Goal: Information Seeking & Learning: Learn about a topic

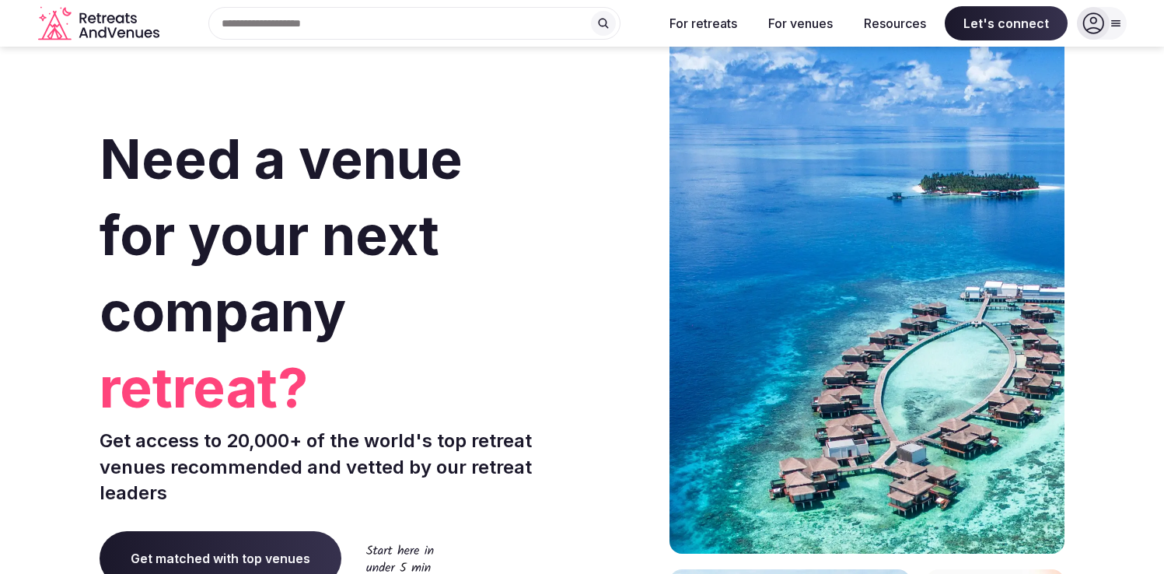
click at [1095, 25] on icon at bounding box center [1094, 23] width 22 height 22
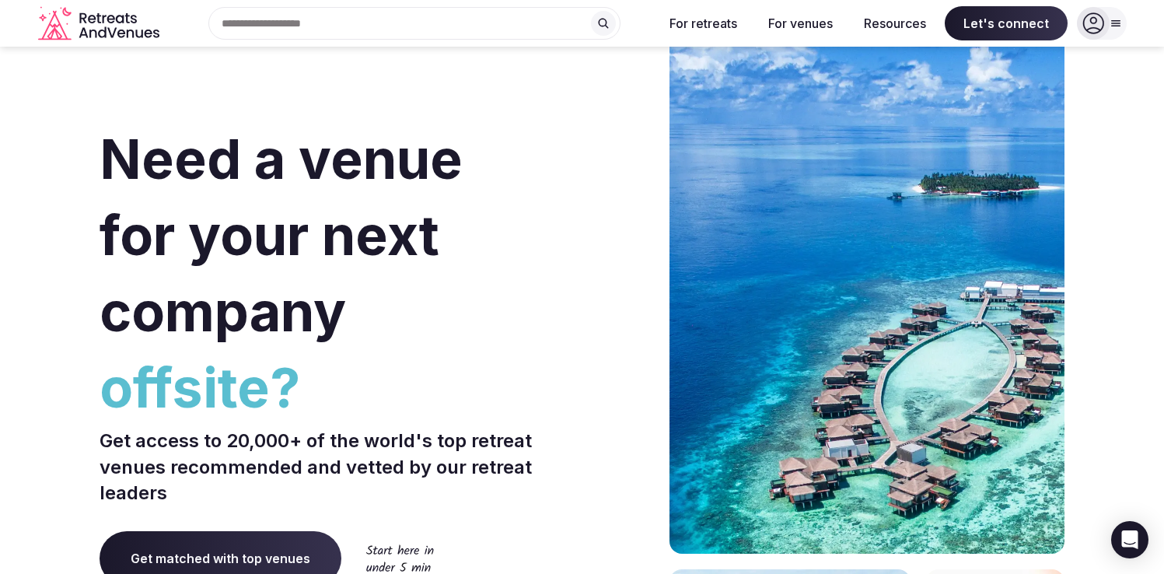
click at [1097, 23] on icon at bounding box center [1094, 23] width 22 height 22
click at [1095, 28] on icon at bounding box center [1093, 23] width 21 height 21
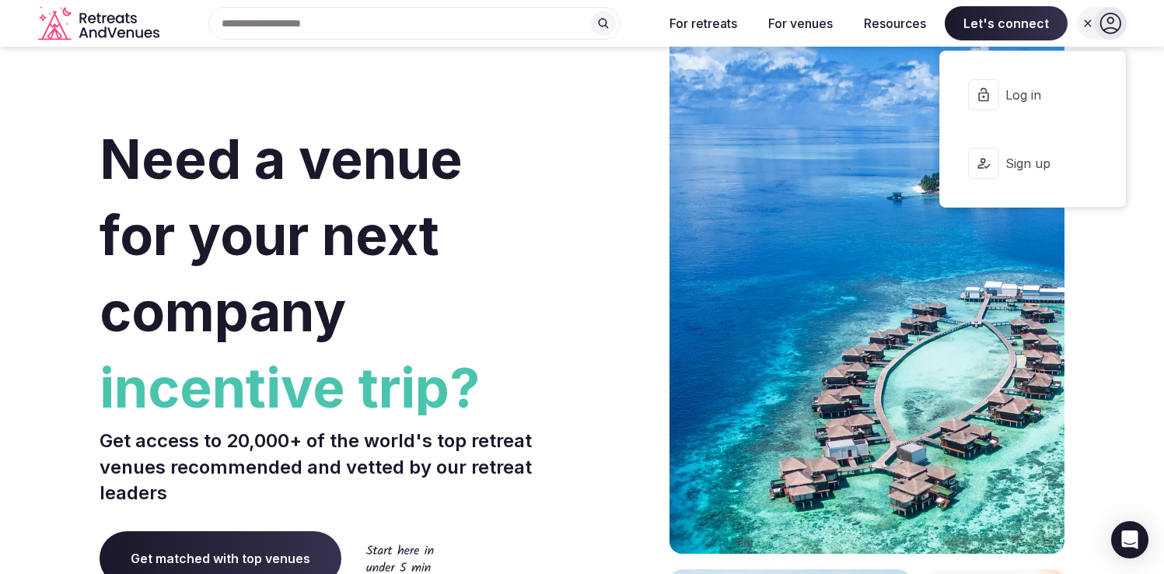
click at [1026, 95] on span "Log in" at bounding box center [1043, 94] width 75 height 17
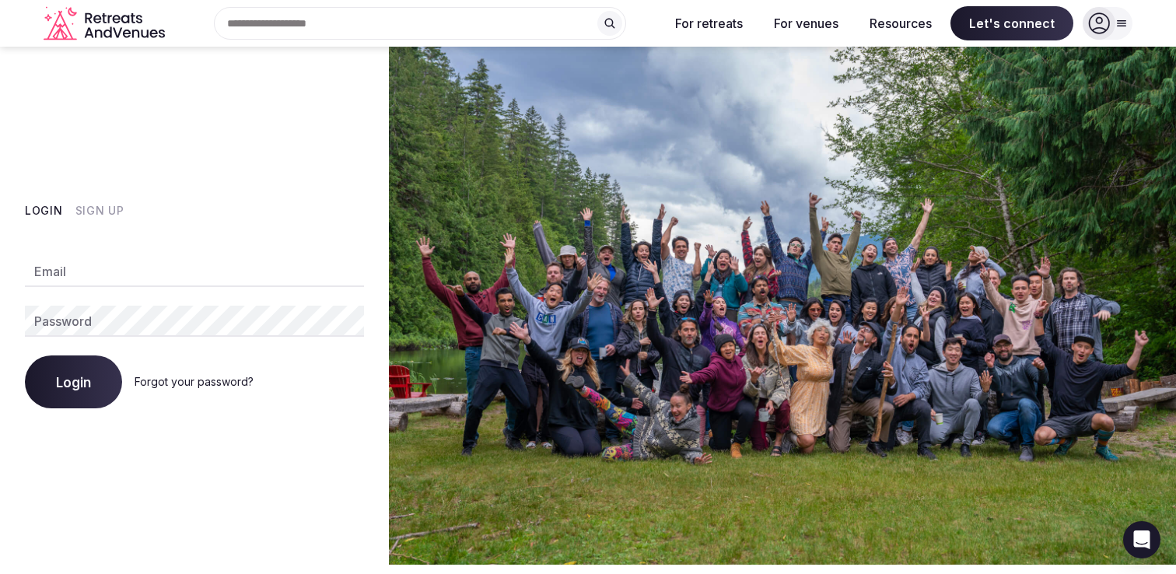
type input "**********"
click at [78, 379] on span "Login" at bounding box center [73, 382] width 35 height 16
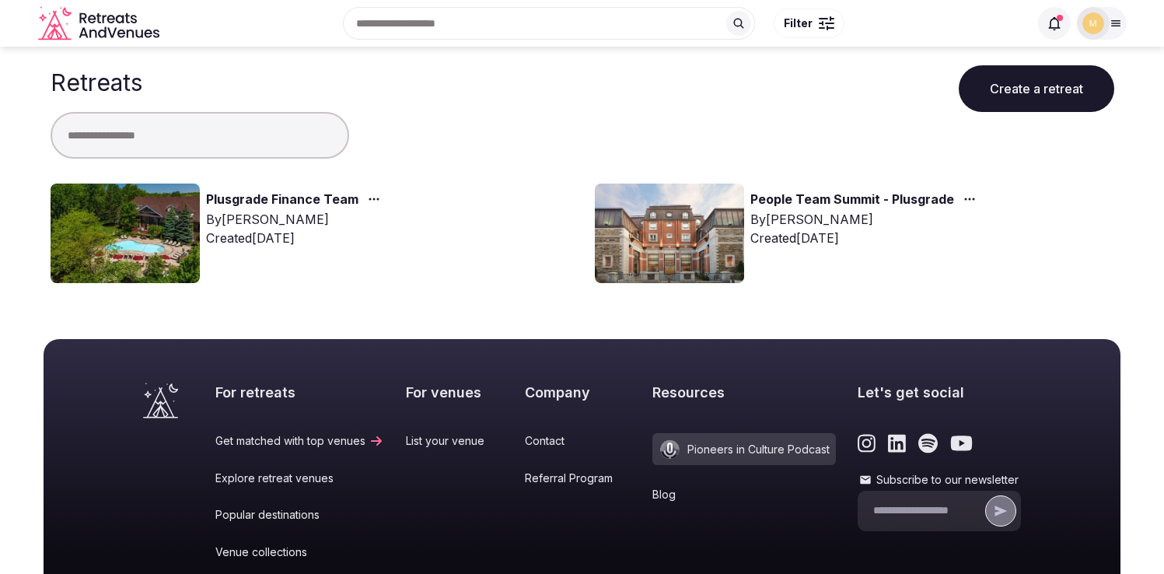
click at [707, 240] on img at bounding box center [669, 234] width 149 height 100
click at [134, 222] on img at bounding box center [125, 234] width 149 height 100
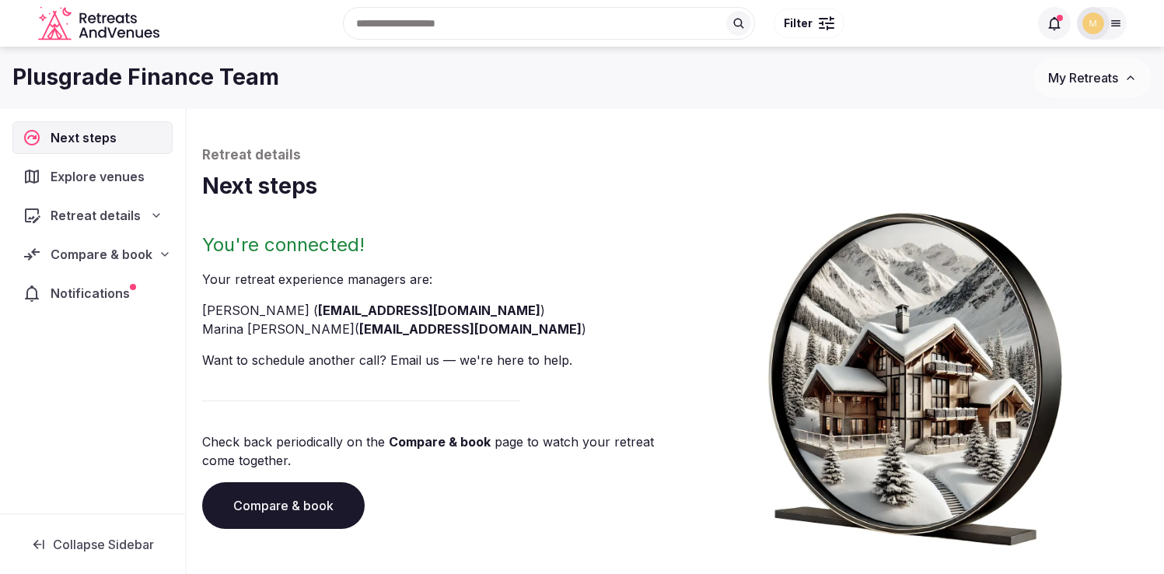
click at [159, 261] on div "Compare & book" at bounding box center [93, 254] width 140 height 19
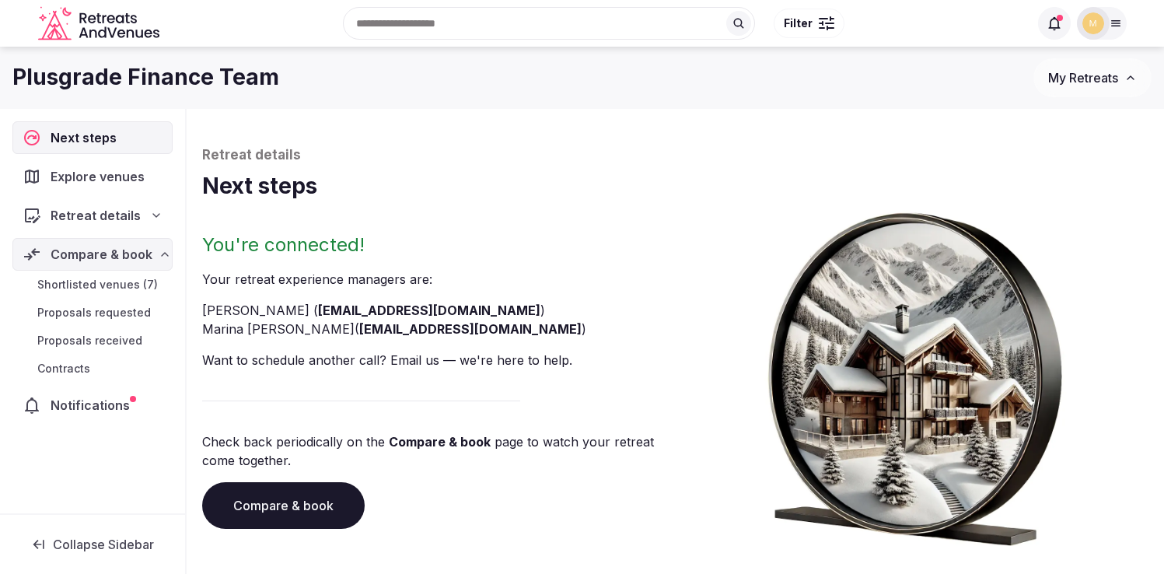
click at [80, 294] on link "Shortlisted venues (7)" at bounding box center [92, 285] width 160 height 22
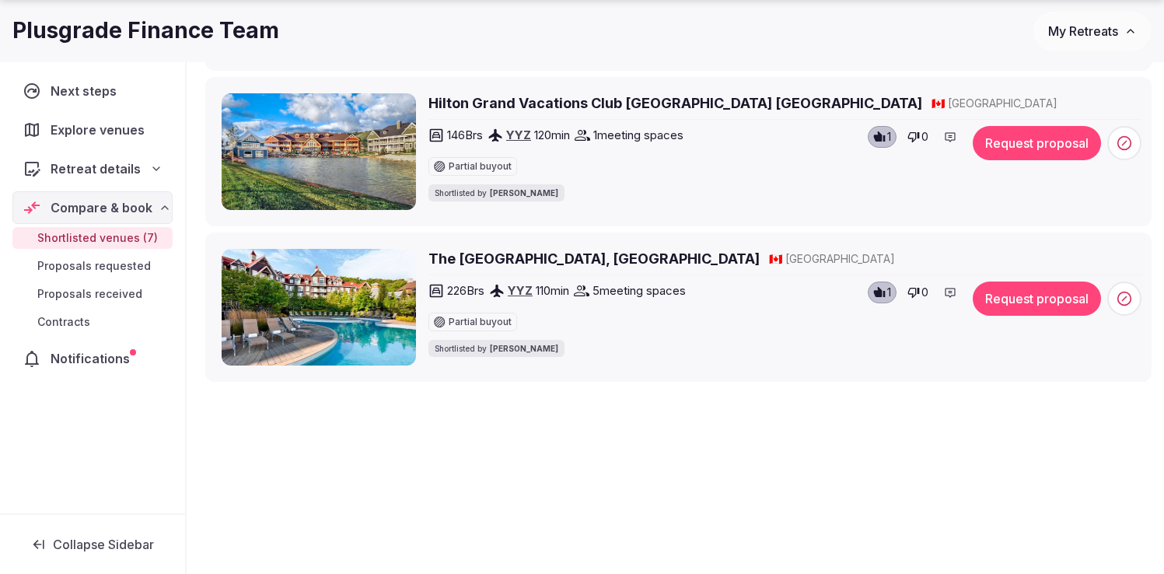
scroll to position [1029, 0]
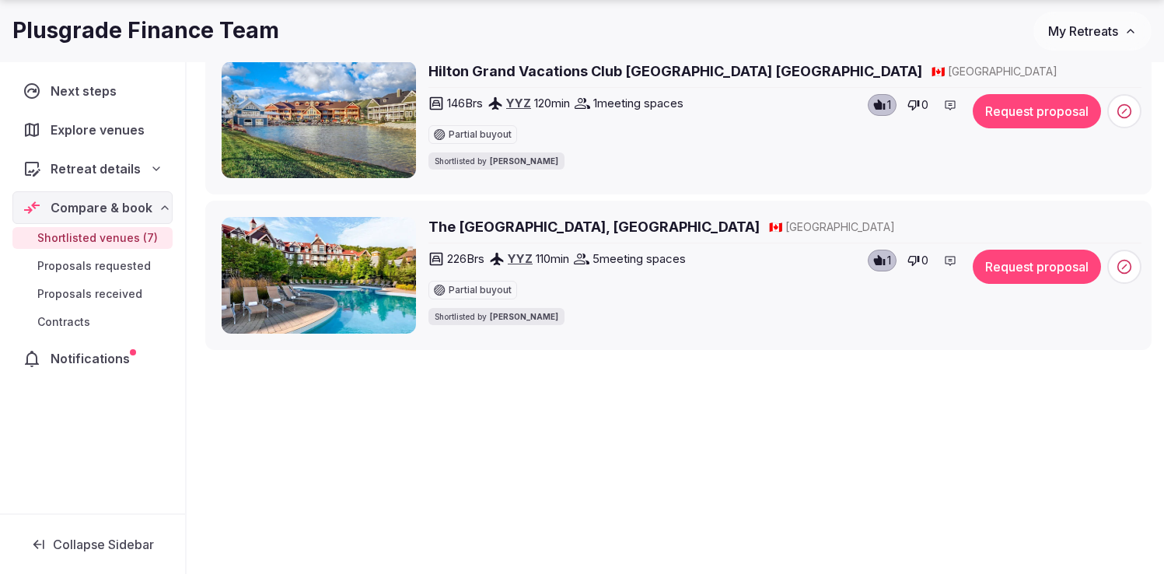
click at [370, 288] on img at bounding box center [319, 275] width 194 height 117
click at [341, 289] on img at bounding box center [319, 275] width 194 height 117
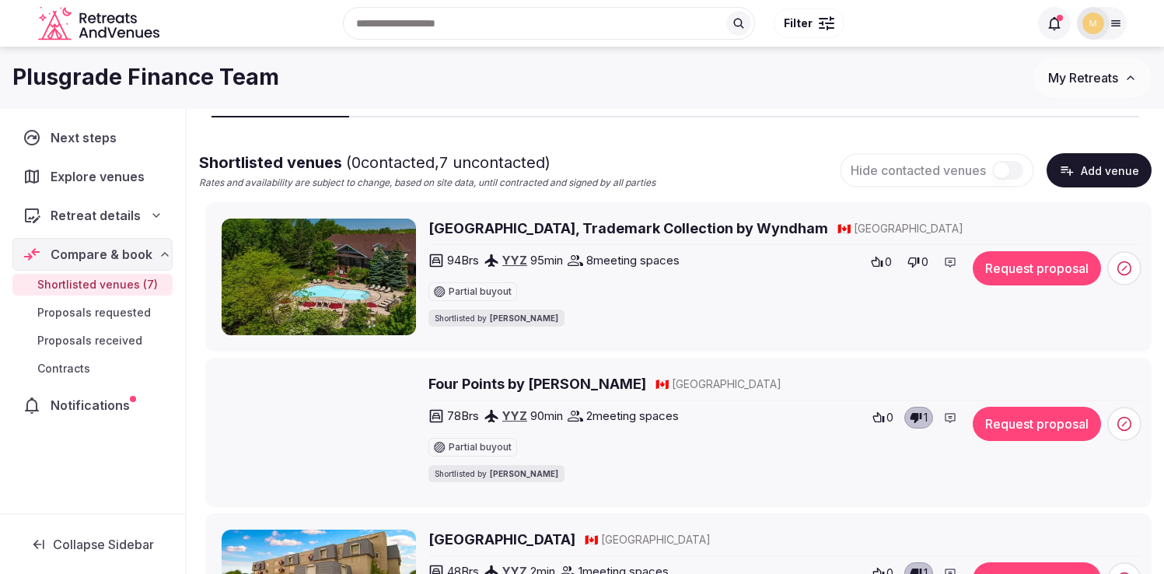
scroll to position [87, 0]
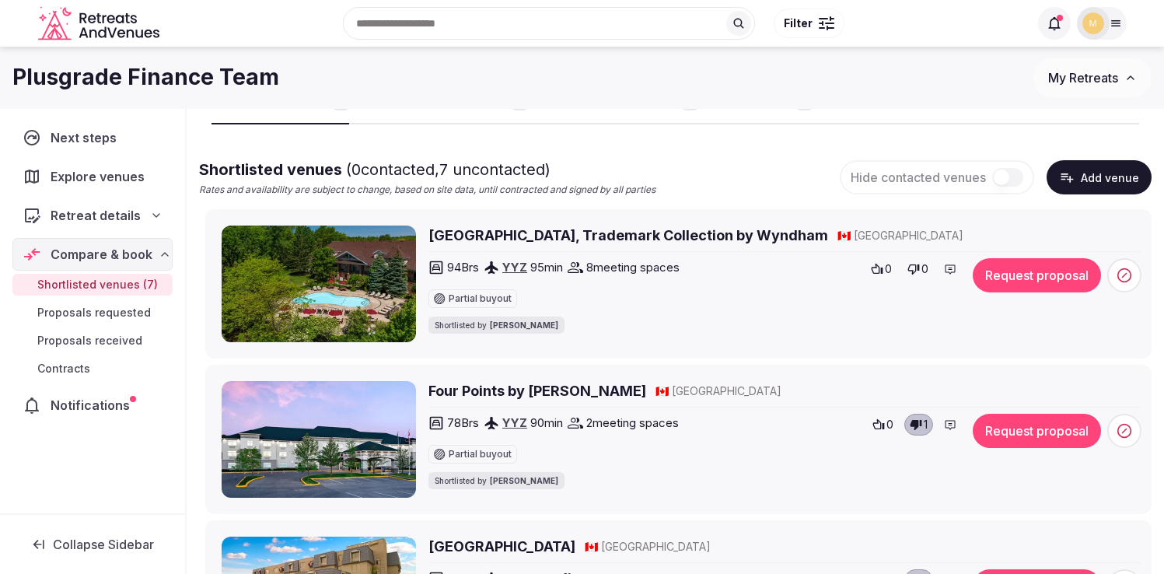
click at [558, 235] on h2 "[GEOGRAPHIC_DATA], Trademark Collection by Wyndham" at bounding box center [629, 235] width 400 height 19
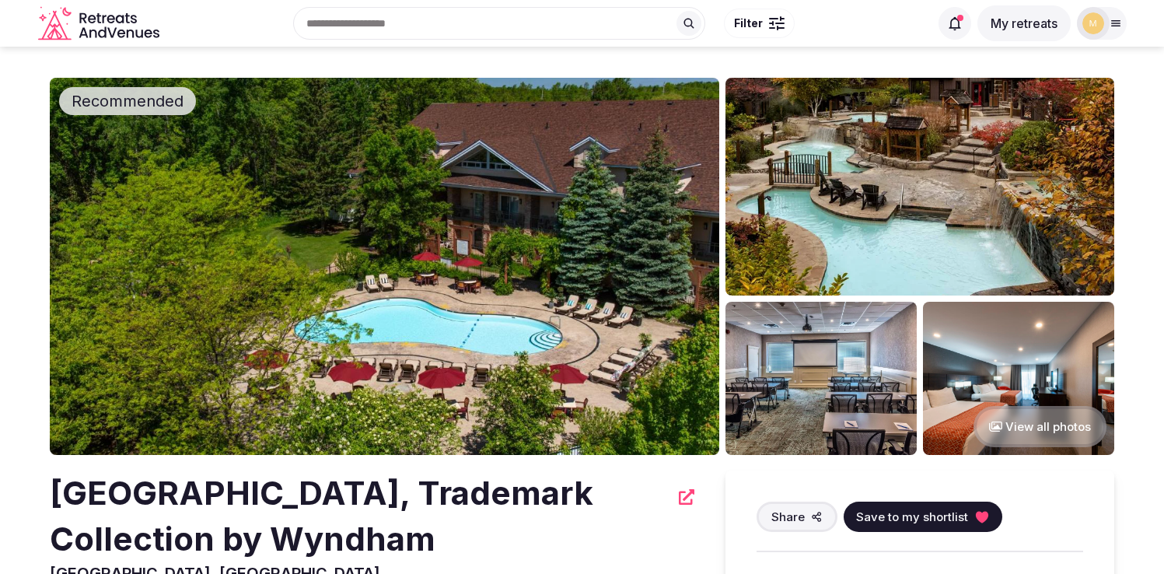
click at [488, 248] on img at bounding box center [385, 266] width 670 height 377
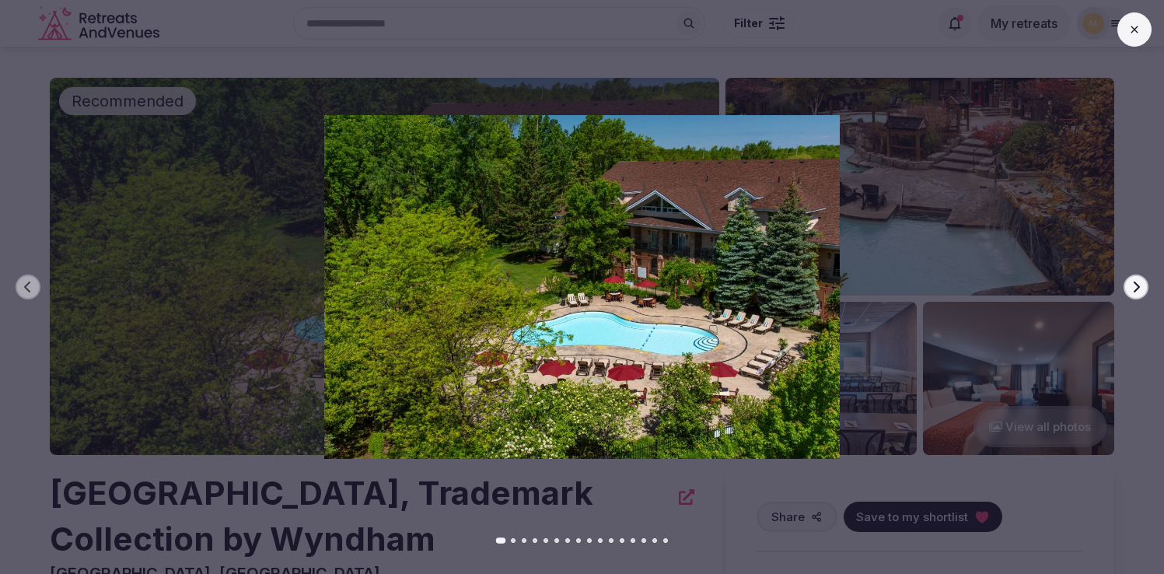
click at [1133, 284] on icon "button" at bounding box center [1136, 287] width 12 height 12
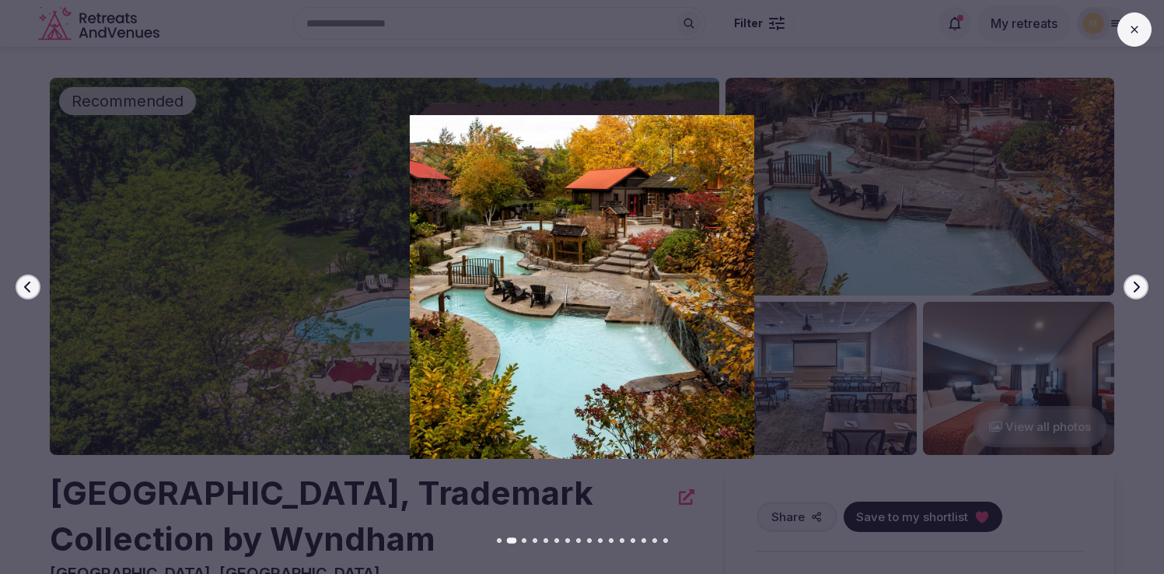
click at [1133, 284] on icon "button" at bounding box center [1136, 287] width 12 height 12
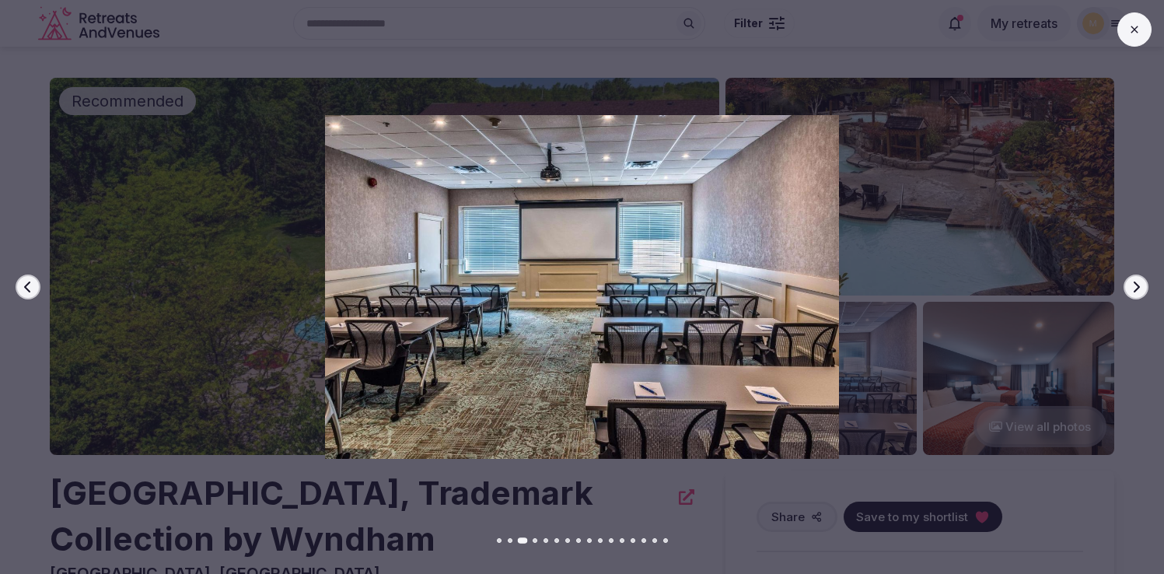
click at [1133, 284] on icon "button" at bounding box center [1136, 287] width 12 height 12
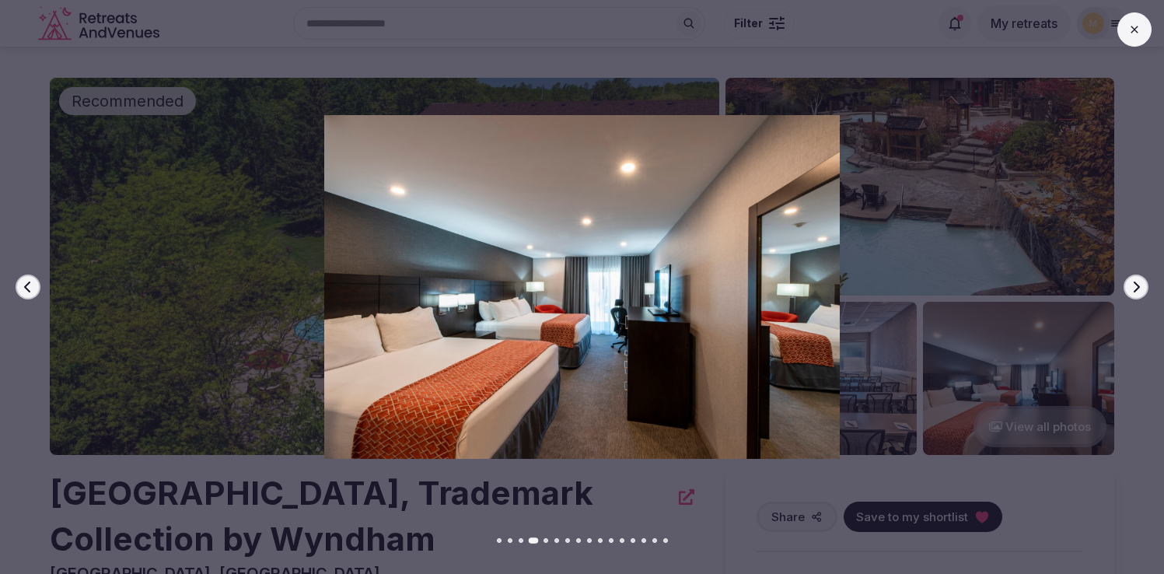
click at [1133, 284] on icon "button" at bounding box center [1136, 287] width 12 height 12
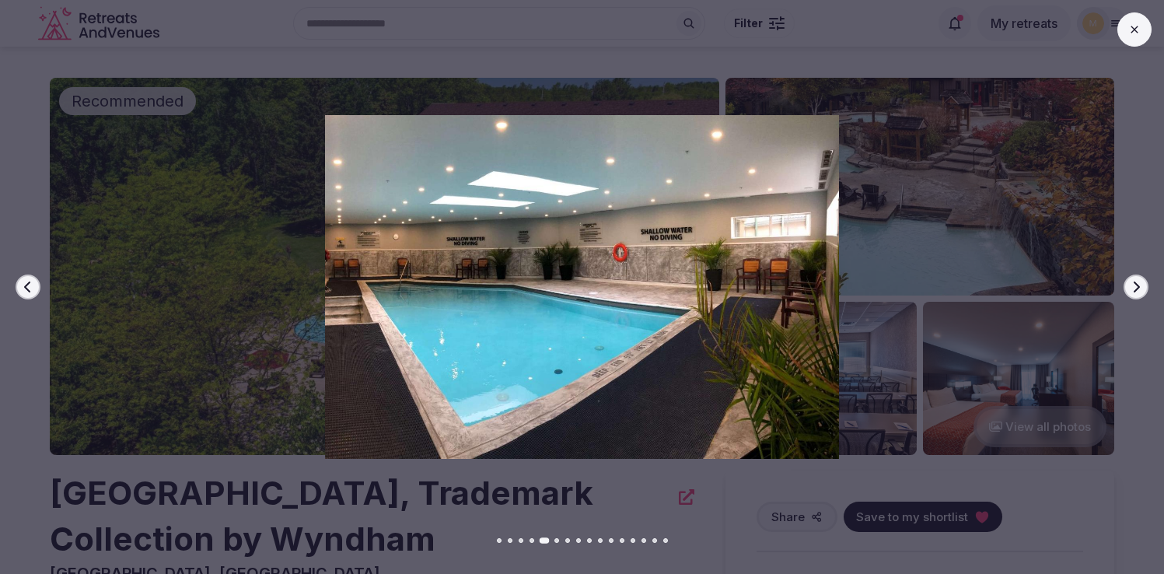
click at [1133, 284] on icon "button" at bounding box center [1136, 287] width 12 height 12
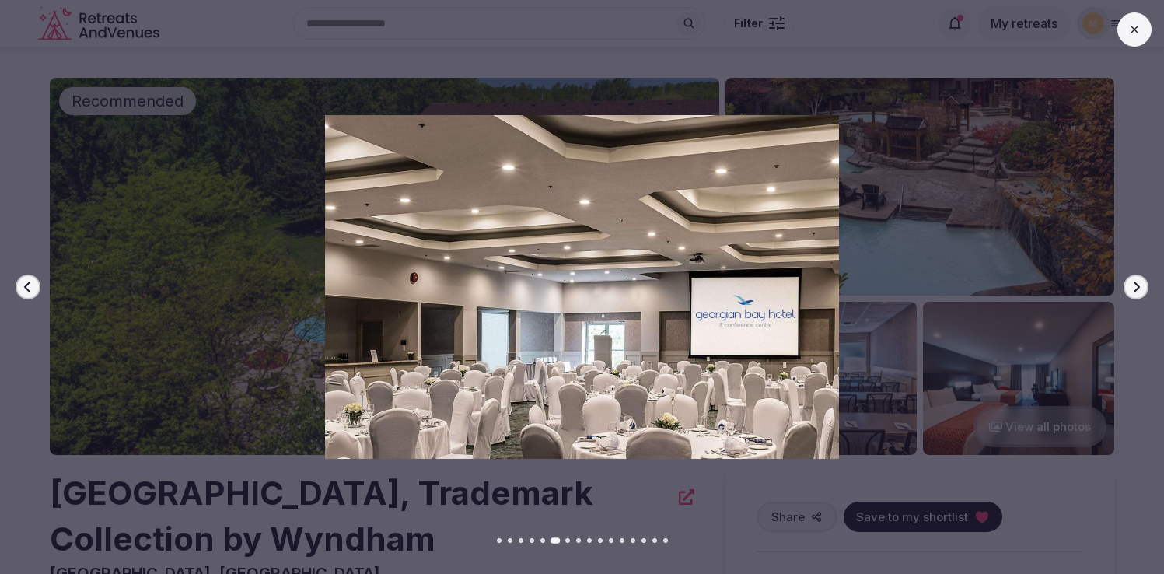
click at [1133, 284] on icon "button" at bounding box center [1136, 287] width 12 height 12
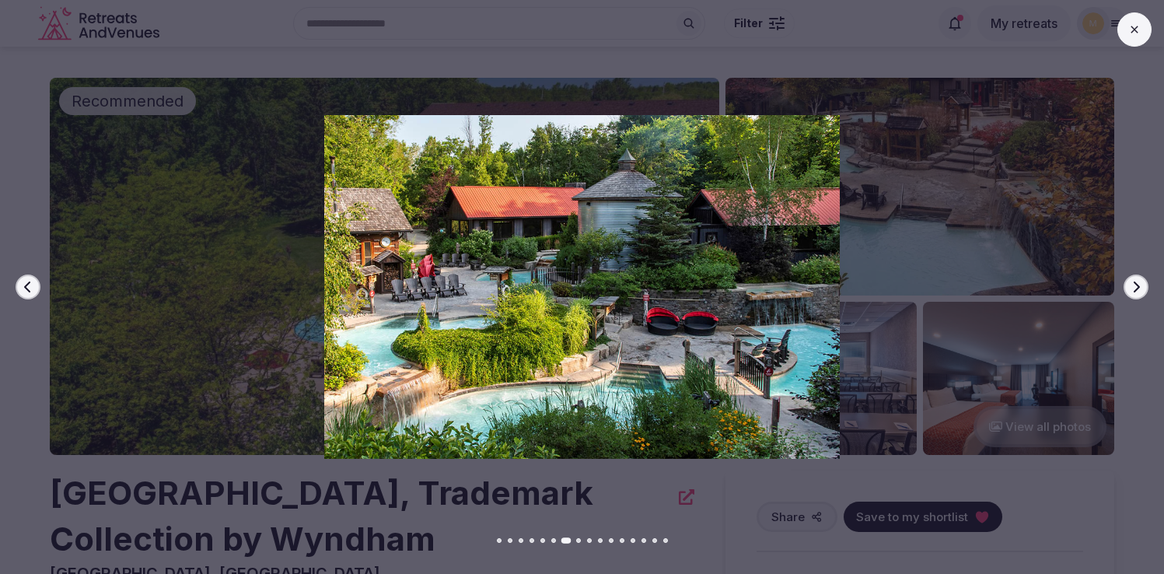
click at [1133, 284] on icon "button" at bounding box center [1136, 287] width 12 height 12
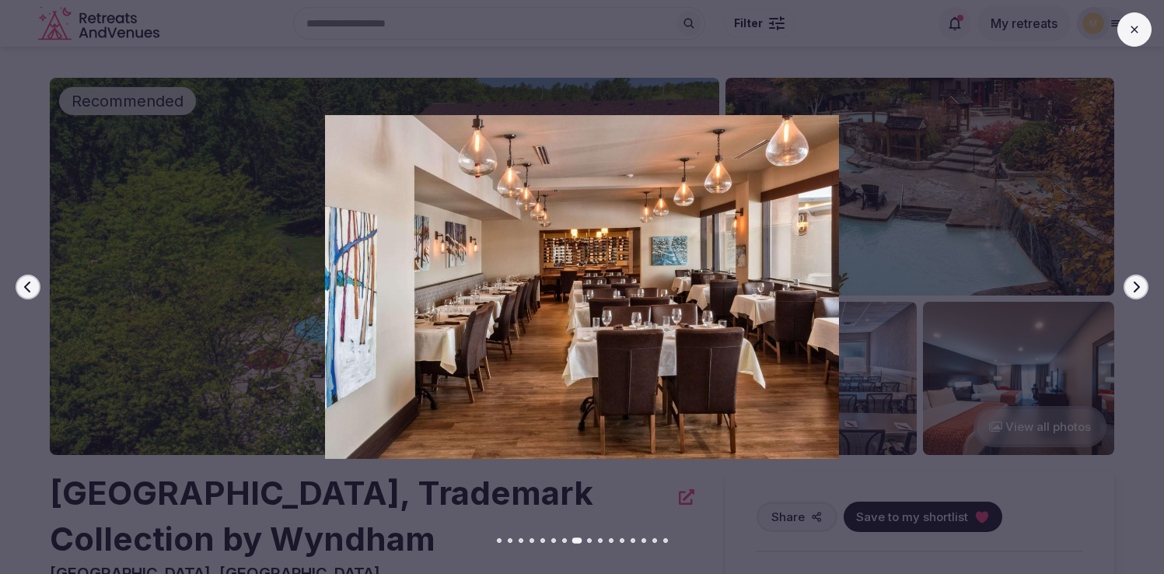
click at [1133, 284] on icon "button" at bounding box center [1136, 287] width 12 height 12
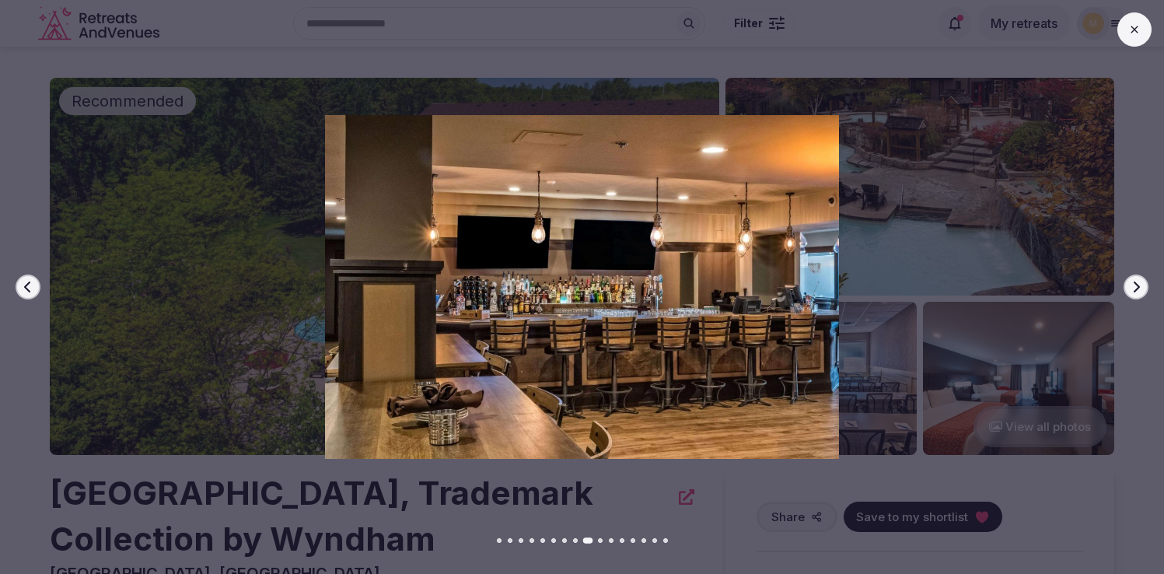
click at [1133, 284] on icon "button" at bounding box center [1136, 287] width 12 height 12
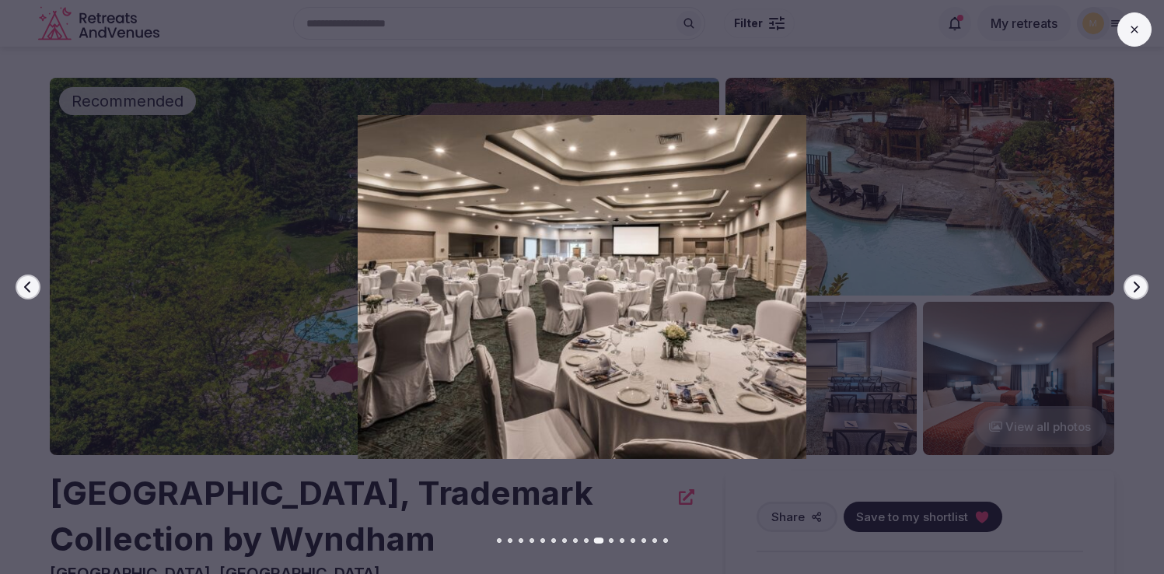
click at [1133, 284] on icon "button" at bounding box center [1136, 287] width 12 height 12
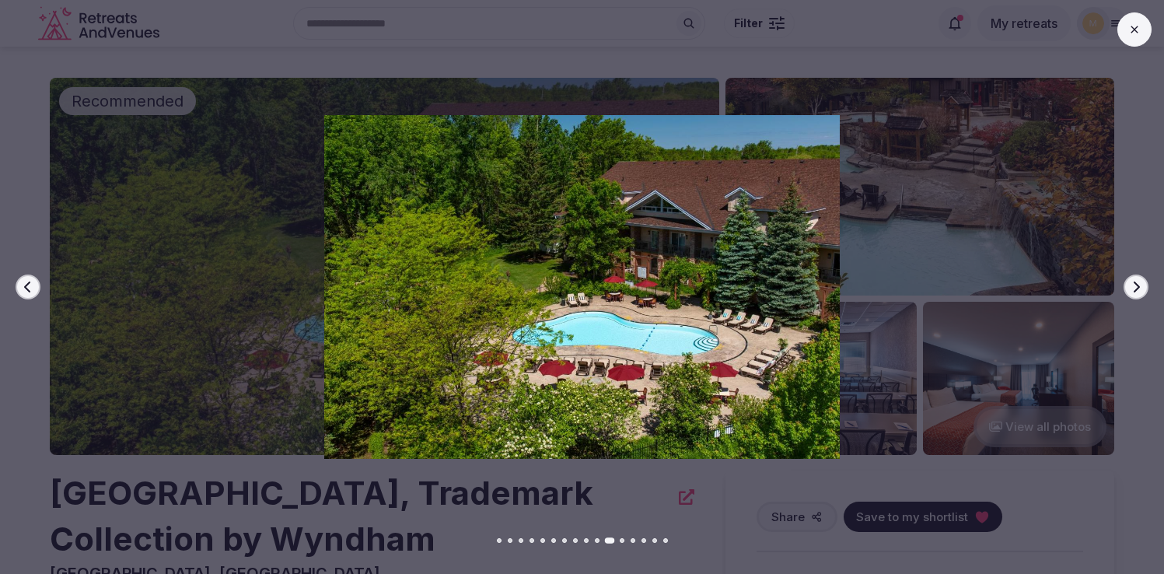
click at [1133, 284] on icon "button" at bounding box center [1136, 287] width 12 height 12
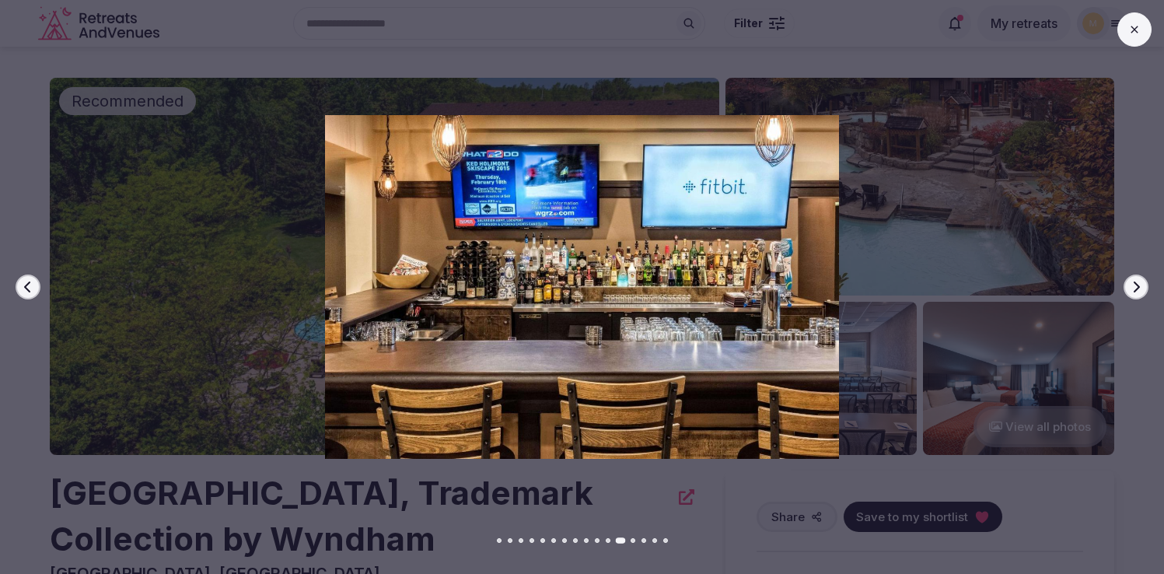
click at [1133, 284] on icon "button" at bounding box center [1136, 287] width 12 height 12
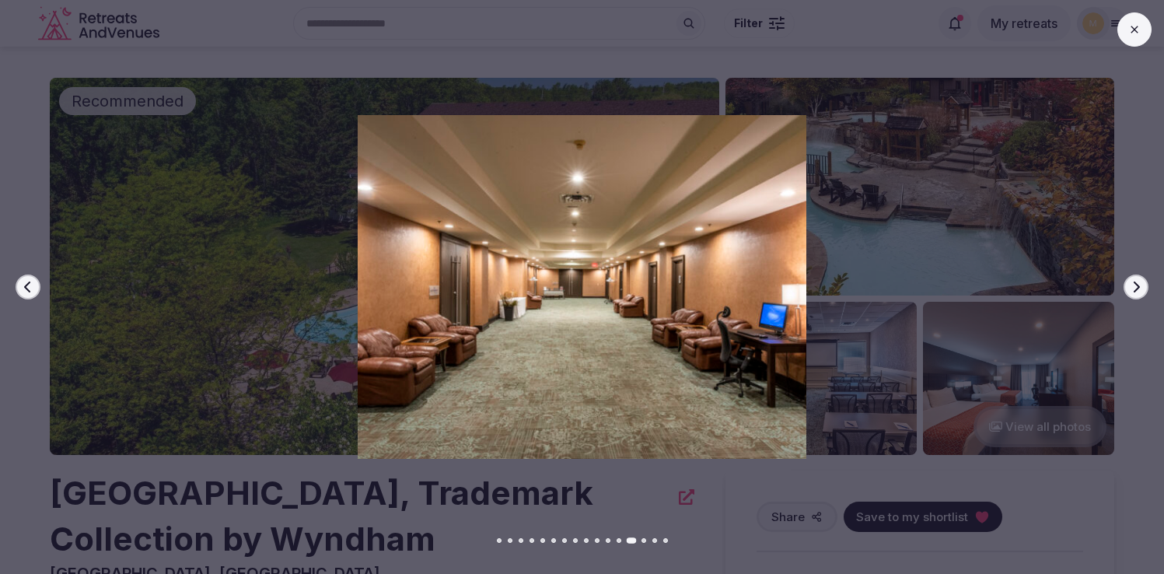
click at [1133, 284] on icon "button" at bounding box center [1136, 287] width 12 height 12
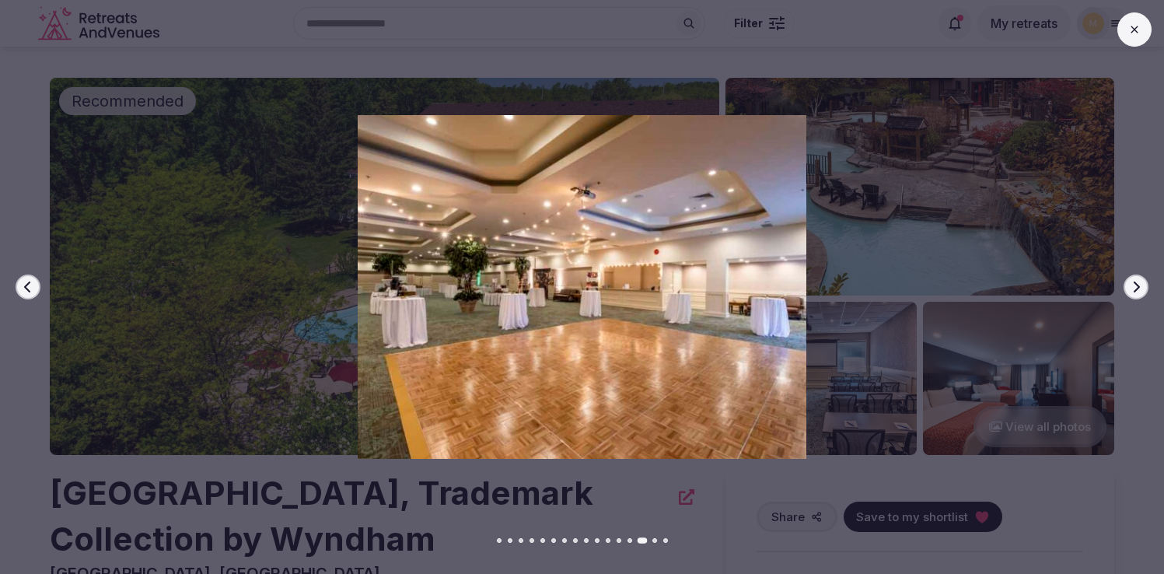
click at [1133, 284] on icon "button" at bounding box center [1136, 287] width 12 height 12
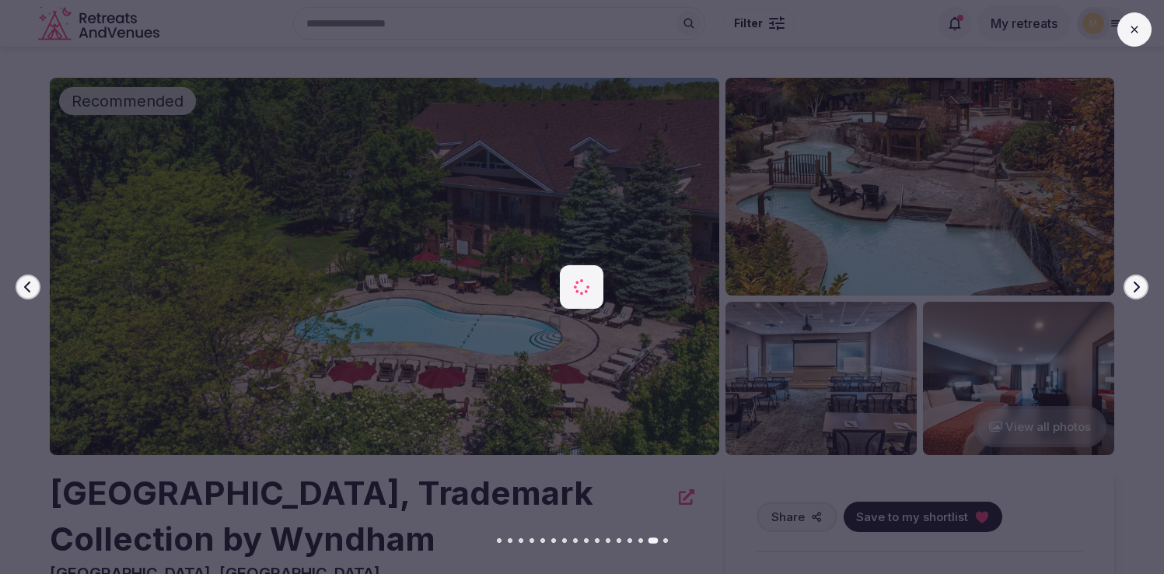
click at [1133, 284] on icon "button" at bounding box center [1136, 287] width 12 height 12
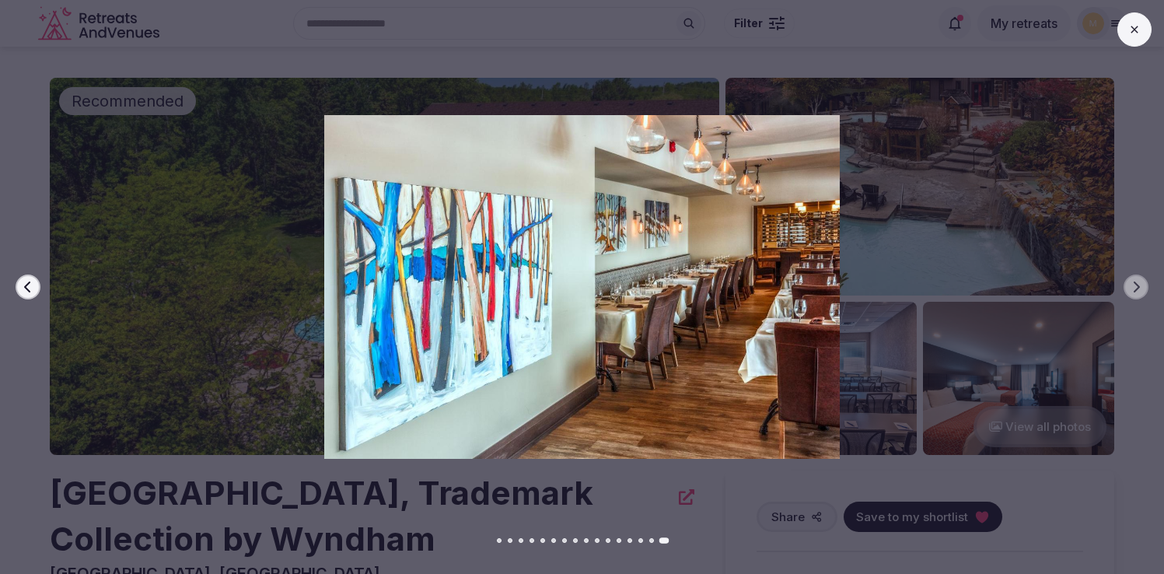
click at [1139, 31] on icon at bounding box center [1135, 29] width 12 height 12
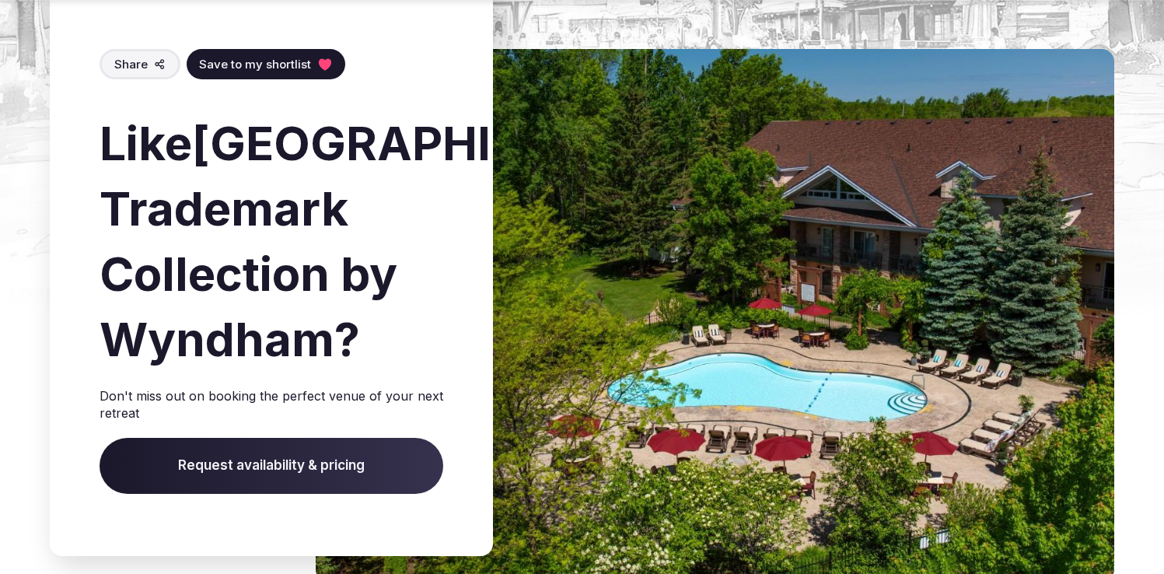
scroll to position [4402, 0]
